Goal: Transaction & Acquisition: Purchase product/service

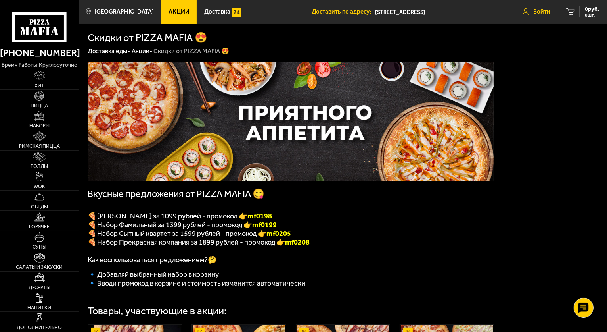
click at [542, 13] on span "Войти" at bounding box center [542, 12] width 17 height 6
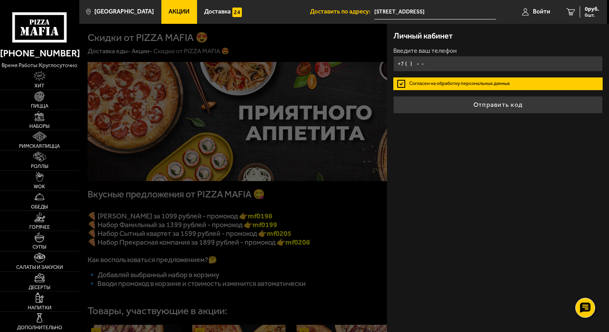
click at [430, 60] on input "+7 ( ) - -" at bounding box center [498, 63] width 209 height 15
click at [407, 64] on input "+7 ( ) - -" at bounding box center [498, 63] width 209 height 15
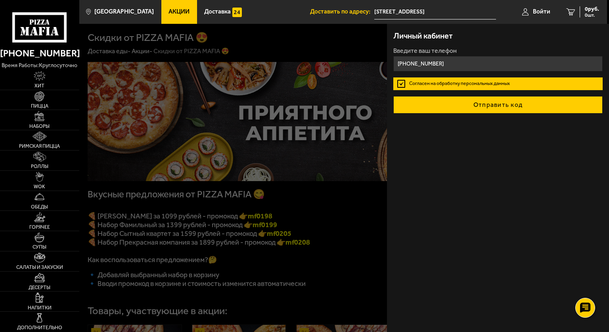
type input "[PHONE_NUMBER]"
click at [487, 103] on button "Отправить код" at bounding box center [498, 104] width 209 height 17
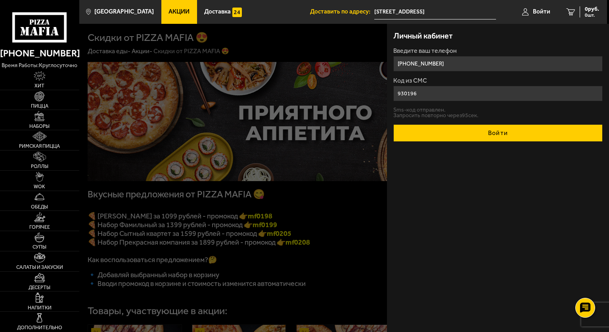
type input "930196"
click at [497, 129] on button "Войти" at bounding box center [498, 132] width 209 height 17
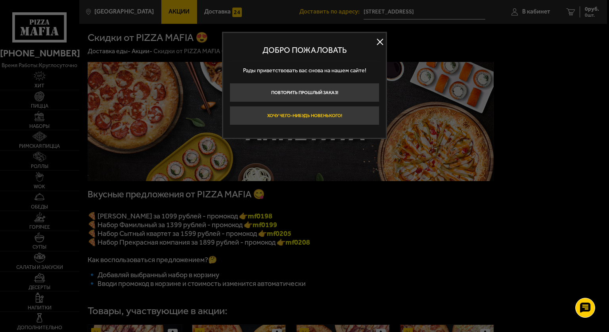
click at [300, 117] on button "Хочу чего-нибудь новенького!" at bounding box center [305, 115] width 150 height 19
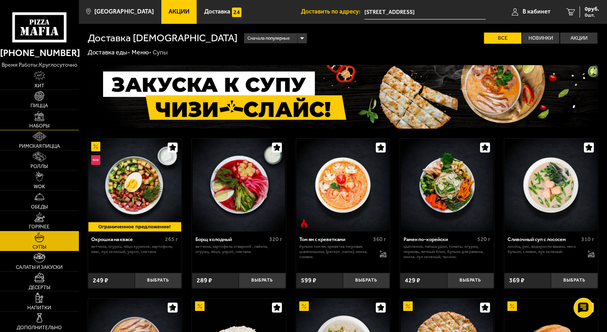
click at [36, 119] on img at bounding box center [40, 116] width 10 height 10
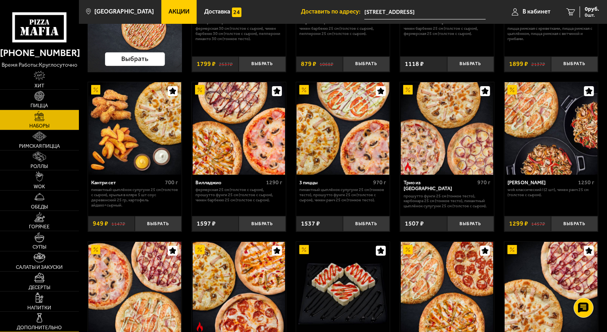
scroll to position [159, 0]
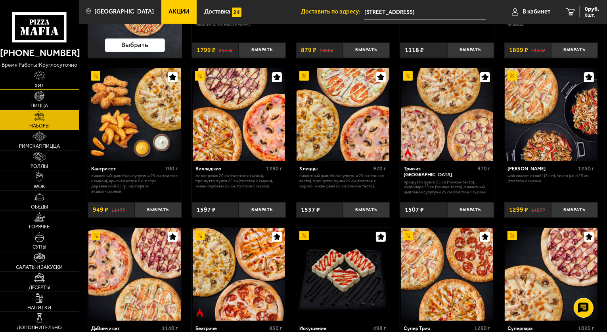
click at [45, 78] on img at bounding box center [40, 76] width 12 height 10
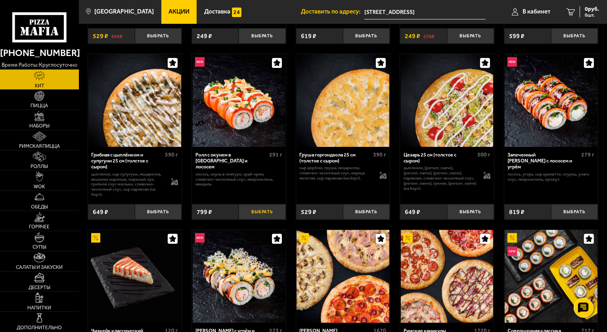
scroll to position [238, 0]
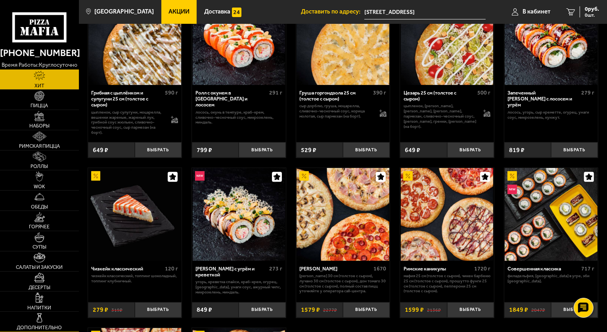
click at [59, 321] on link "Дополнительно" at bounding box center [39, 321] width 79 height 20
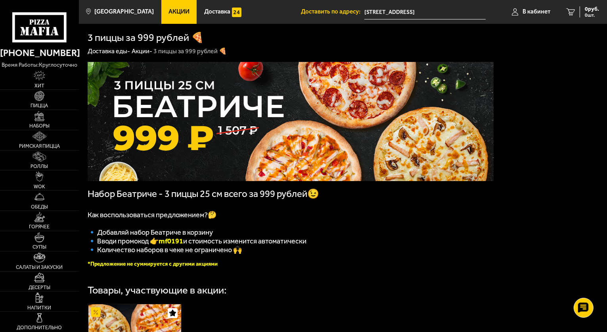
click at [138, 53] on link "Акции -" at bounding box center [142, 51] width 21 height 8
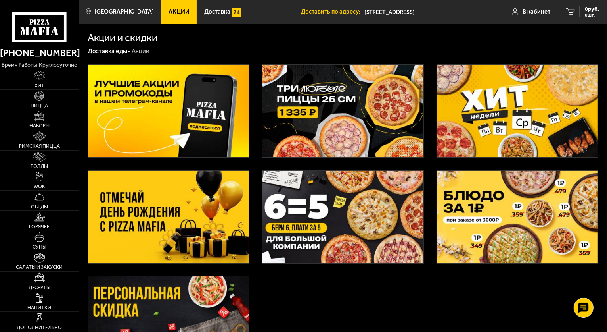
click at [125, 87] on img at bounding box center [168, 111] width 161 height 92
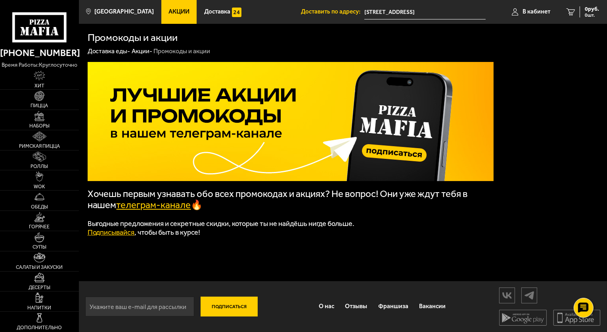
click at [138, 203] on link "телеграм-канале" at bounding box center [154, 204] width 75 height 11
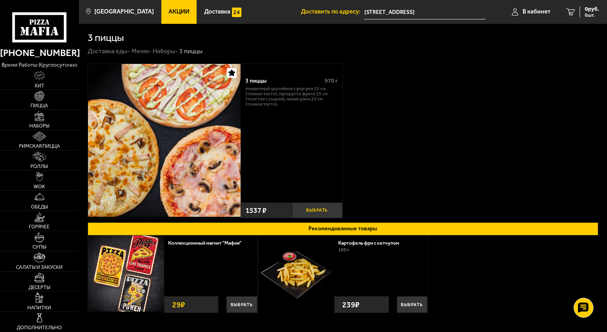
click at [325, 213] on button "Выбрать" at bounding box center [317, 209] width 51 height 15
click at [579, 13] on span "1 шт." at bounding box center [588, 15] width 24 height 5
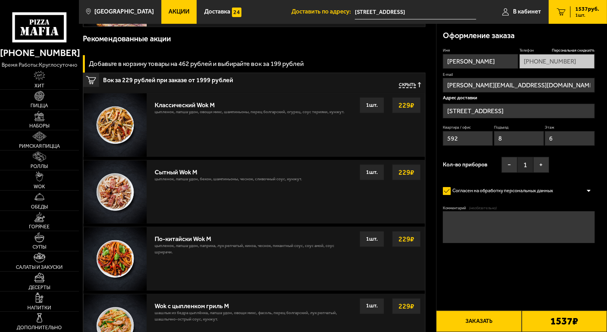
scroll to position [357, 0]
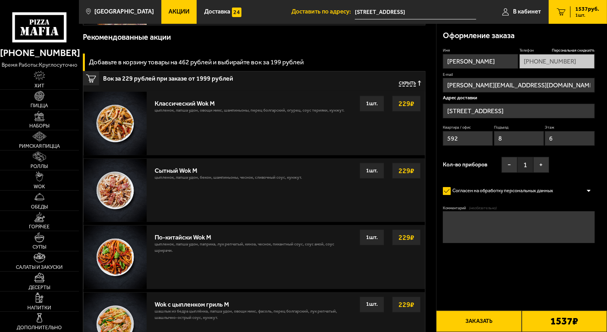
click at [487, 322] on button "Заказать" at bounding box center [478, 320] width 85 height 21
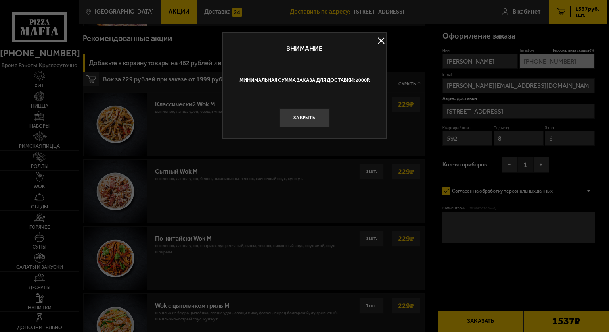
click at [377, 40] on button at bounding box center [381, 41] width 12 height 12
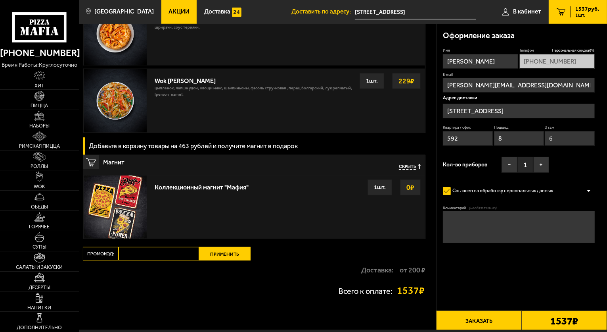
scroll to position [714, 0]
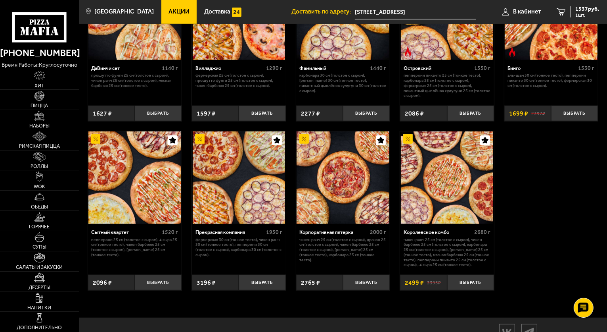
scroll to position [651, 0]
